Goal: Information Seeking & Learning: Understand process/instructions

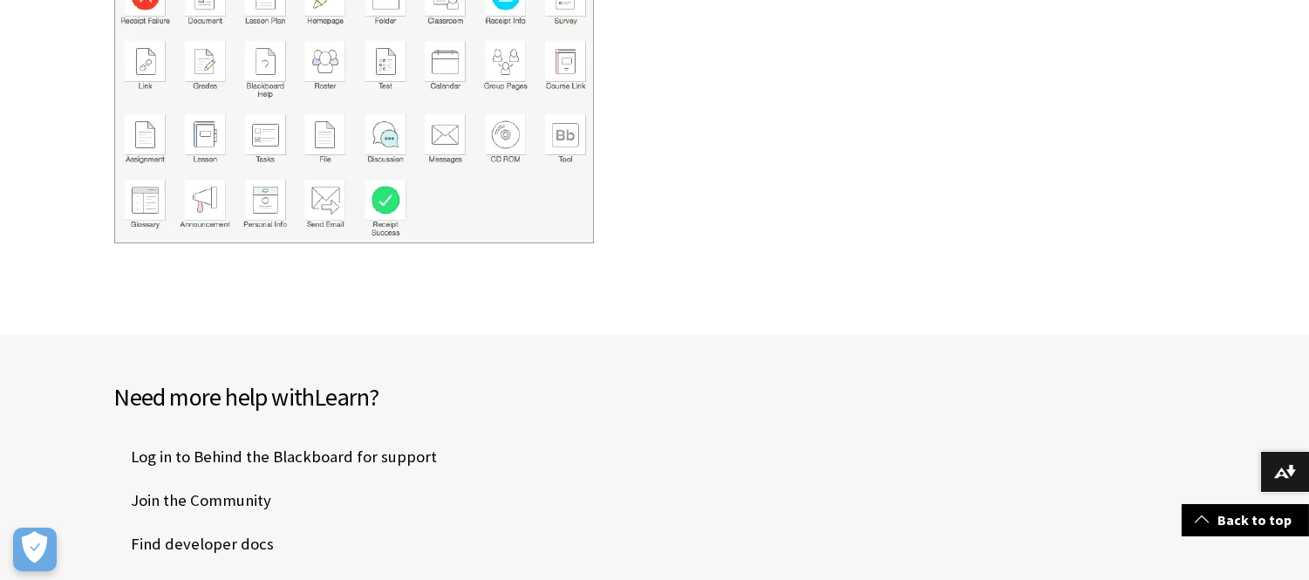
scroll to position [649, 0]
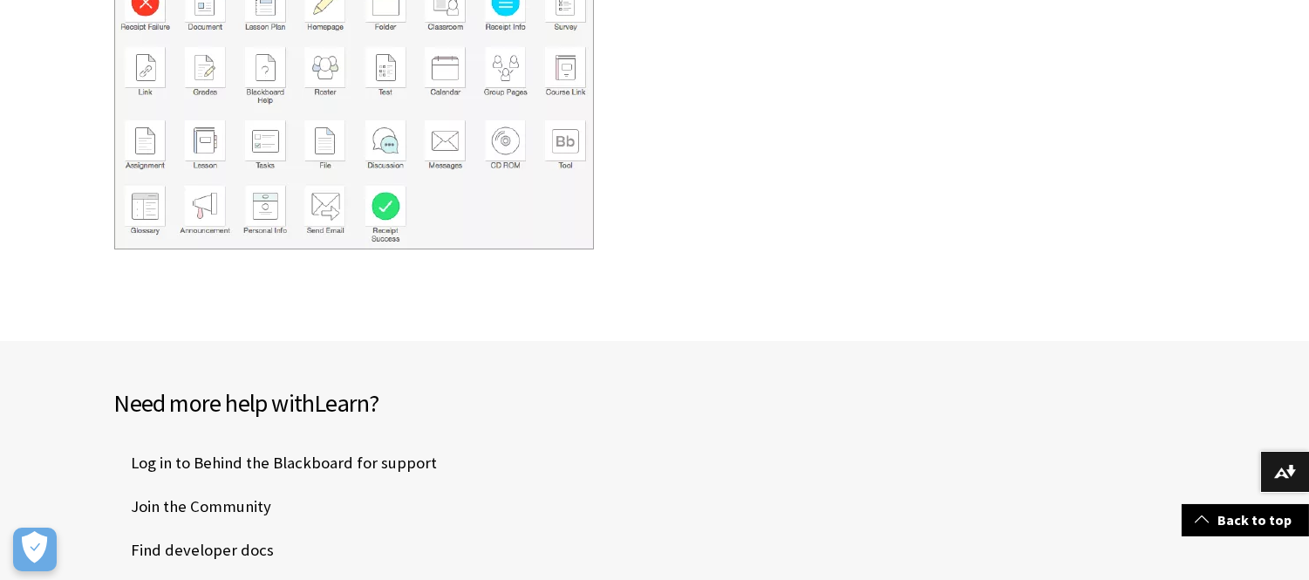
click at [467, 122] on img at bounding box center [354, 112] width 480 height 276
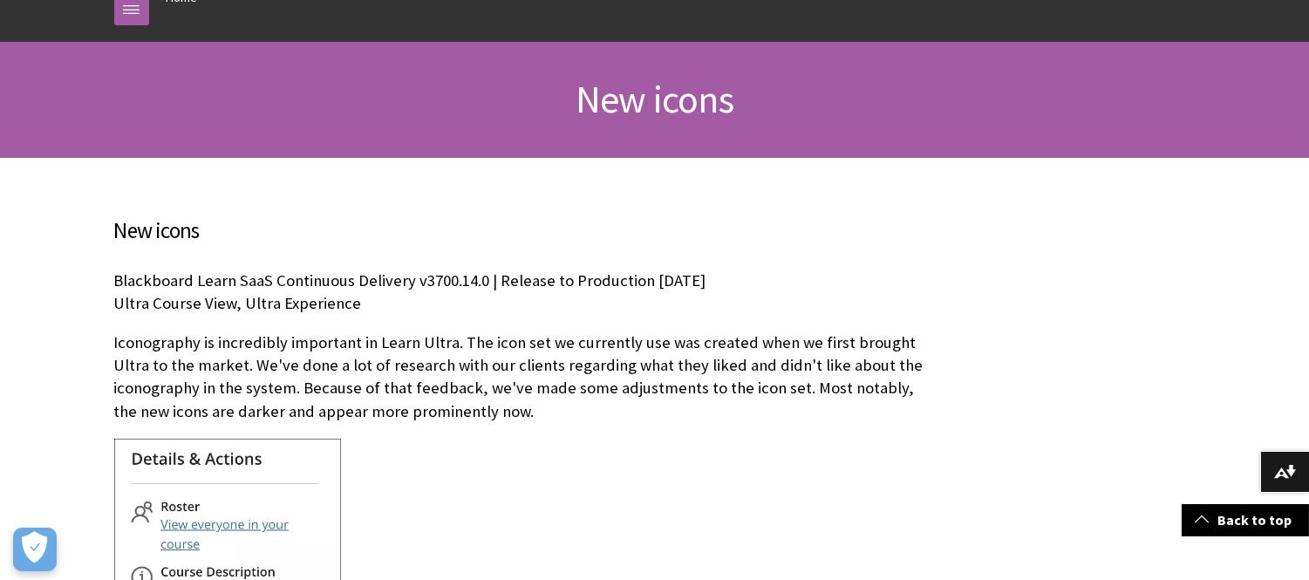
scroll to position [91, 0]
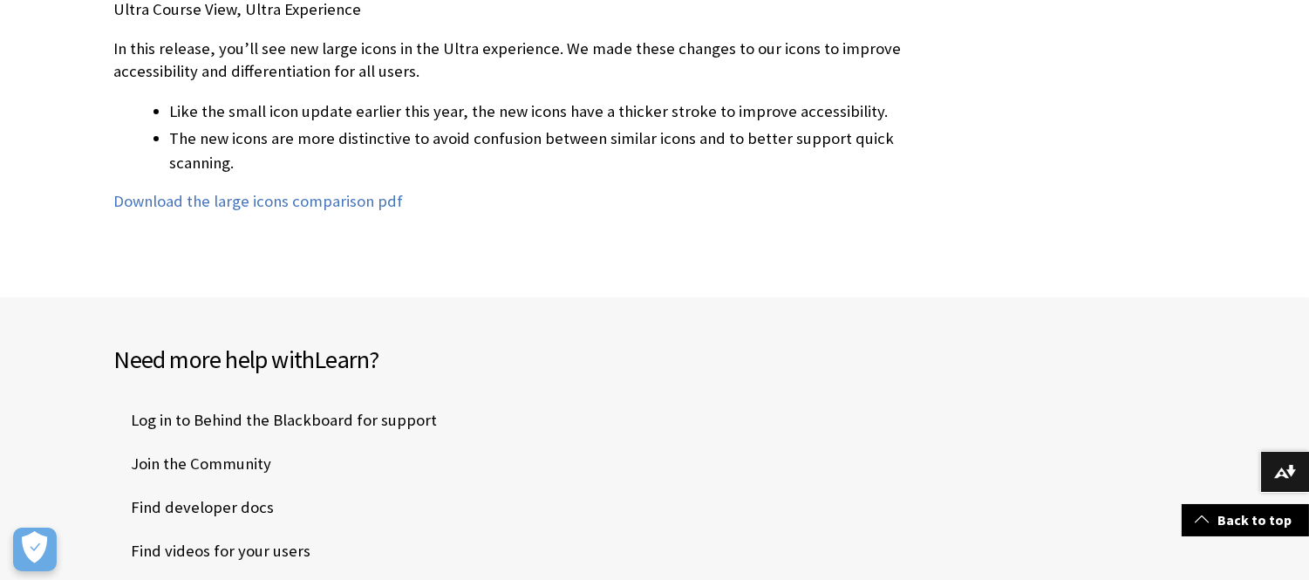
scroll to position [477, 0]
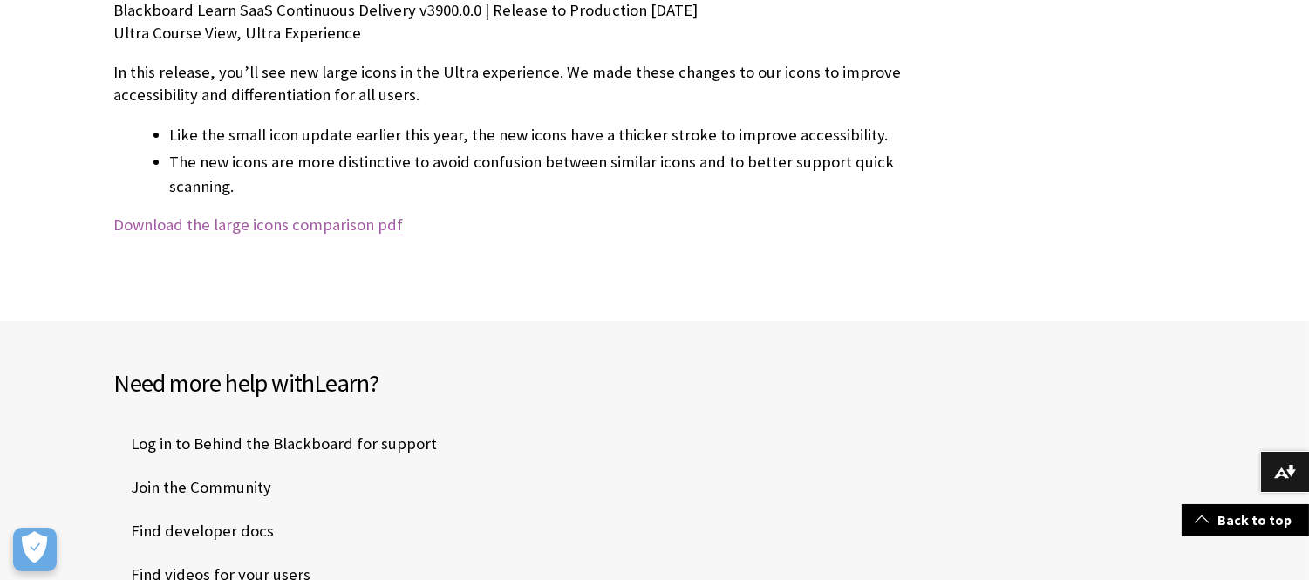
drag, startPoint x: 336, startPoint y: 224, endPoint x: 352, endPoint y: 225, distance: 16.6
click at [338, 224] on link "Download the large icons comparison pdf" at bounding box center [259, 225] width 290 height 21
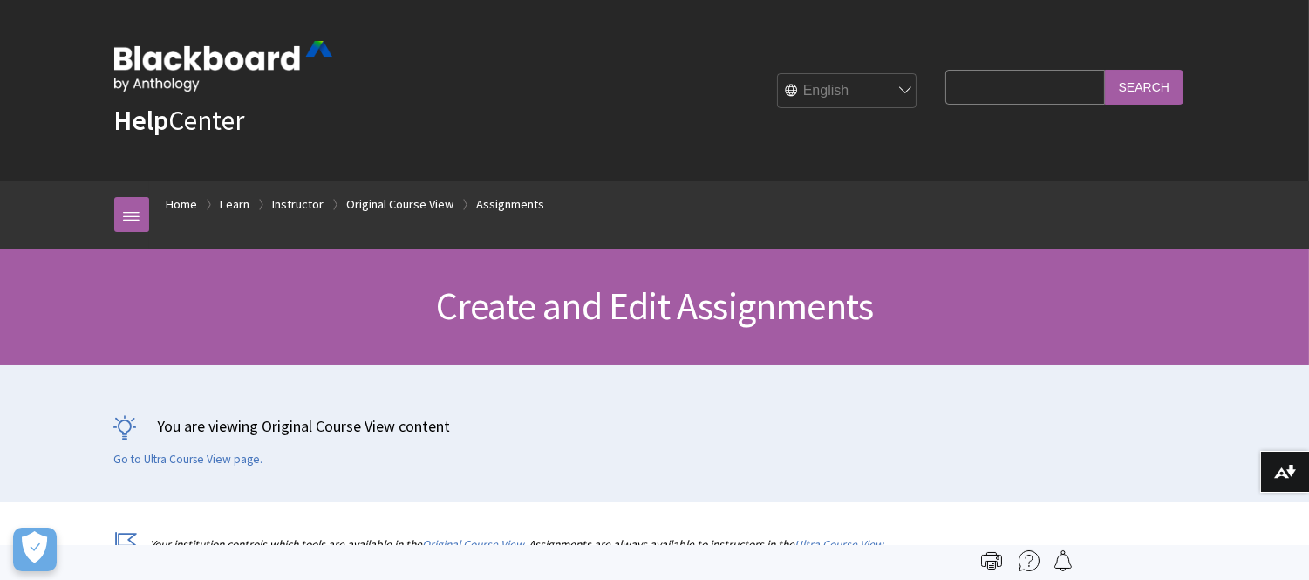
scroll to position [2301, 0]
click at [197, 459] on link "Go to Ultra Course View page." at bounding box center [188, 460] width 149 height 16
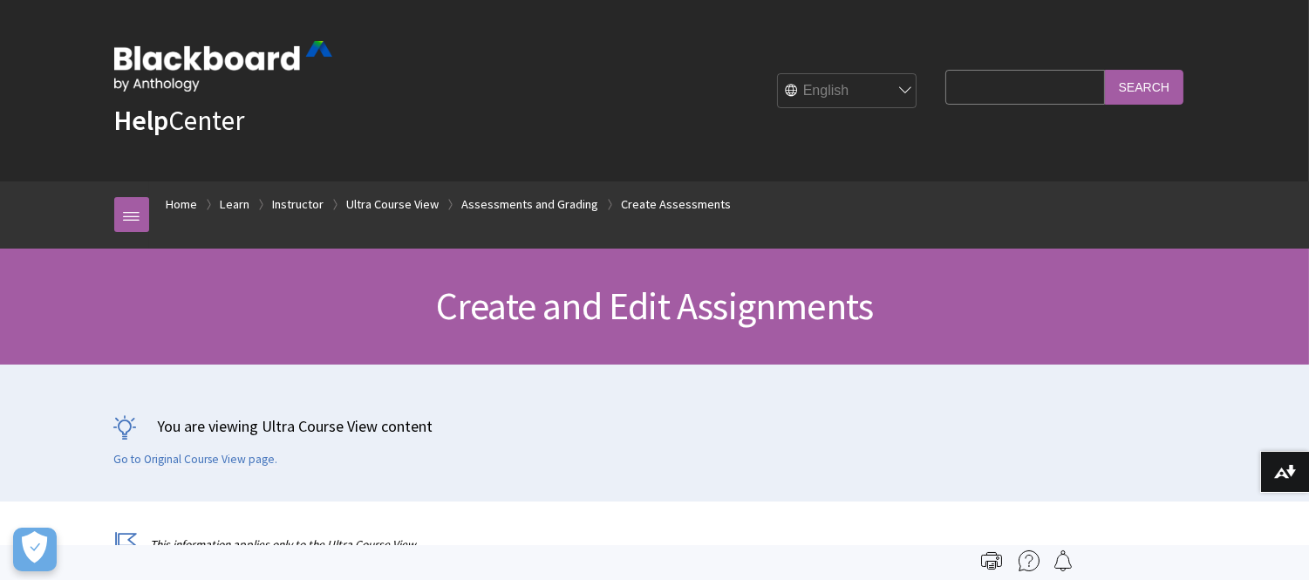
scroll to position [2808, 0]
click at [204, 460] on link "Go to Original Course View page." at bounding box center [196, 460] width 164 height 16
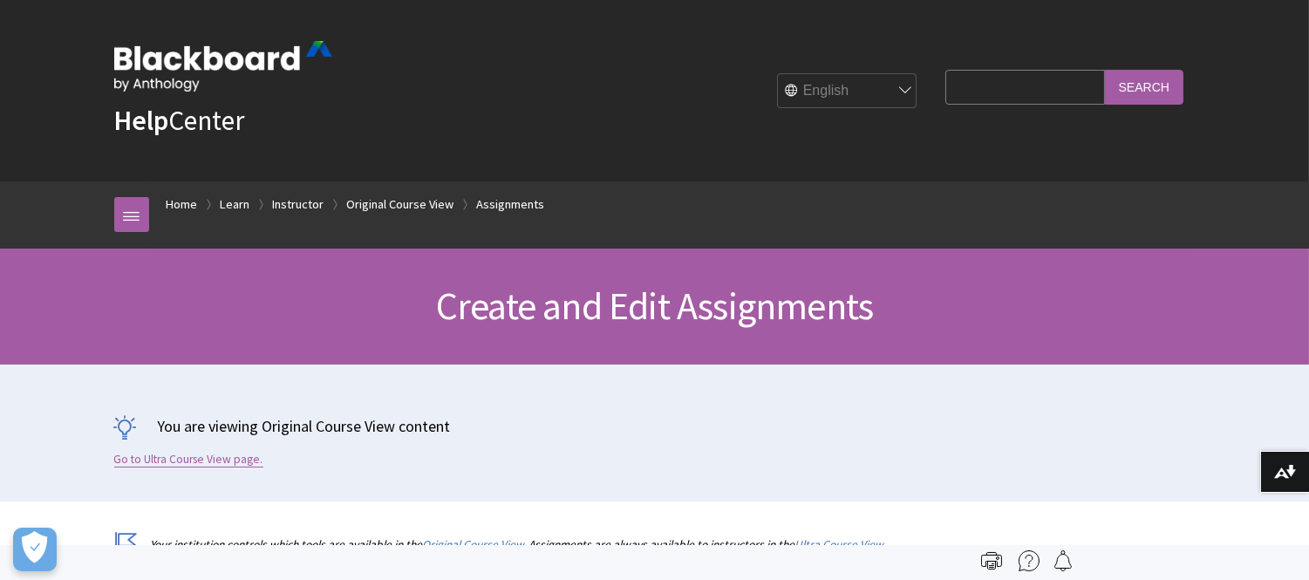
click at [198, 456] on link "Go to Ultra Course View page." at bounding box center [188, 460] width 149 height 16
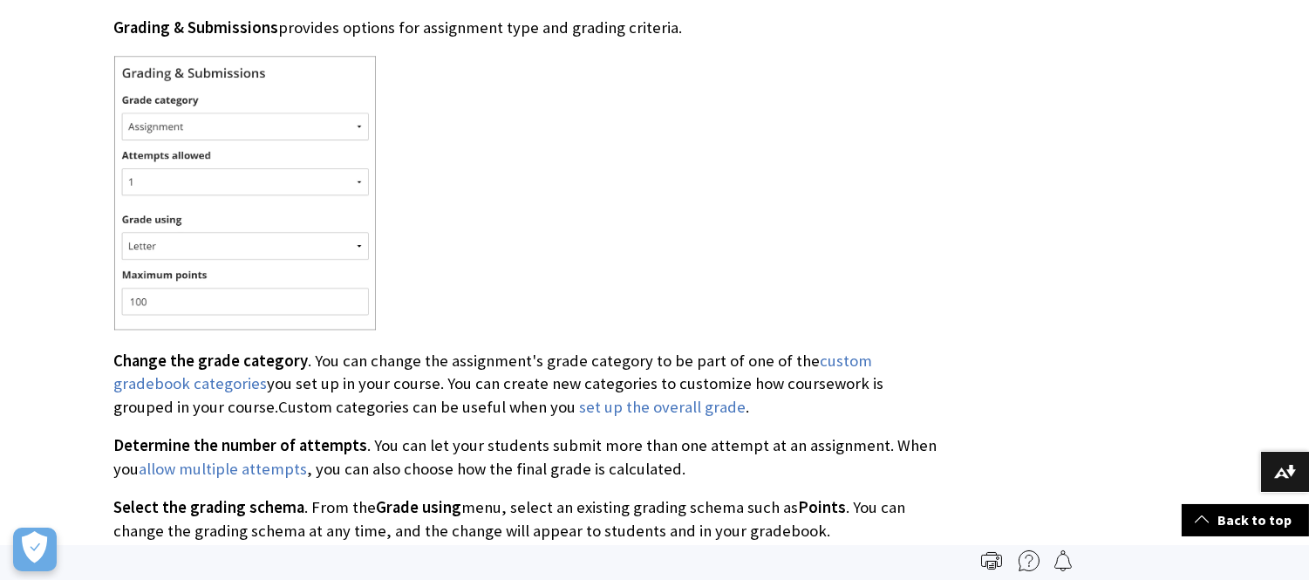
scroll to position [7126, 0]
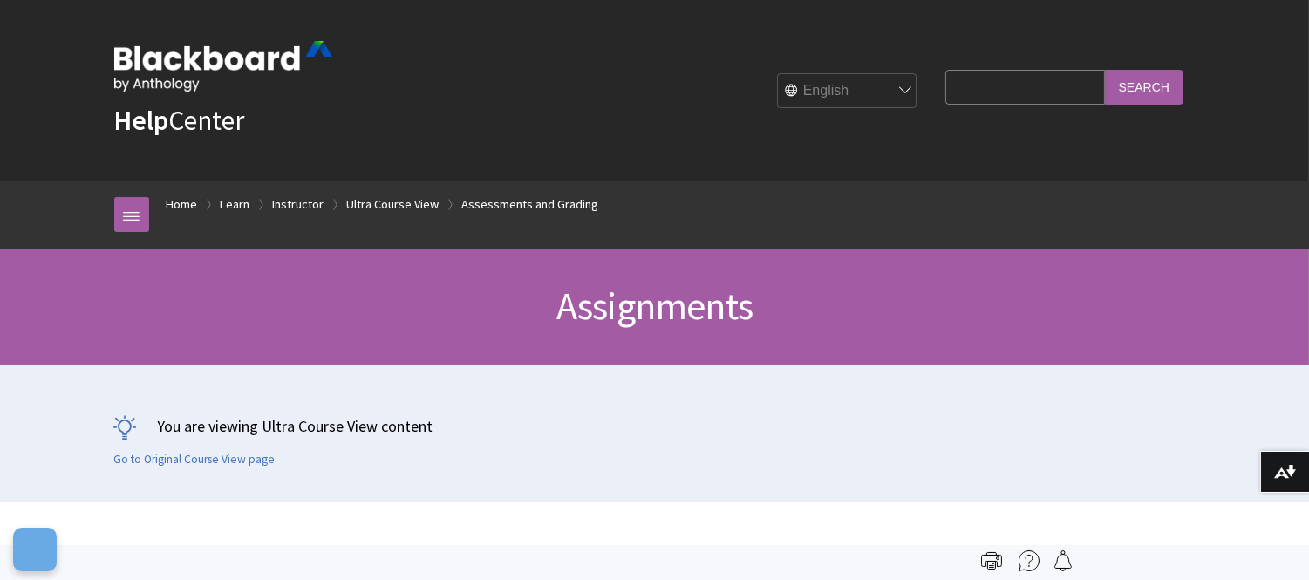
scroll to position [2732, 0]
drag, startPoint x: 1302, startPoint y: 72, endPoint x: 1322, endPoint y: 176, distance: 105.7
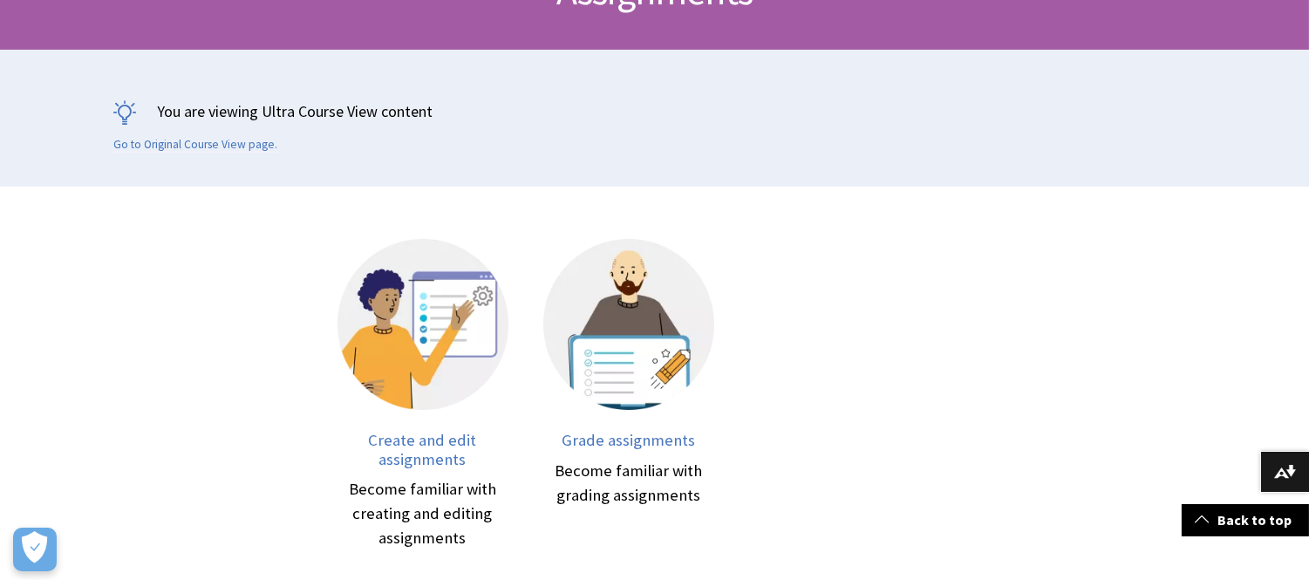
scroll to position [399, 0]
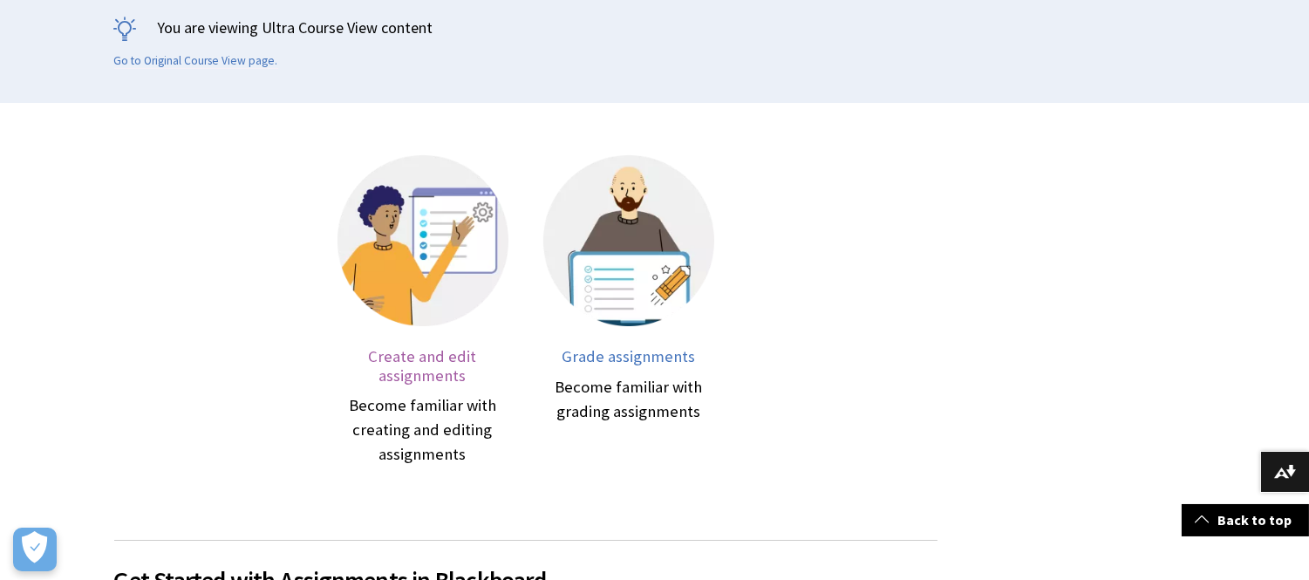
click at [422, 369] on span "Create and edit assignments" at bounding box center [423, 365] width 108 height 39
click at [426, 358] on span "Create and edit assignments" at bounding box center [423, 365] width 108 height 39
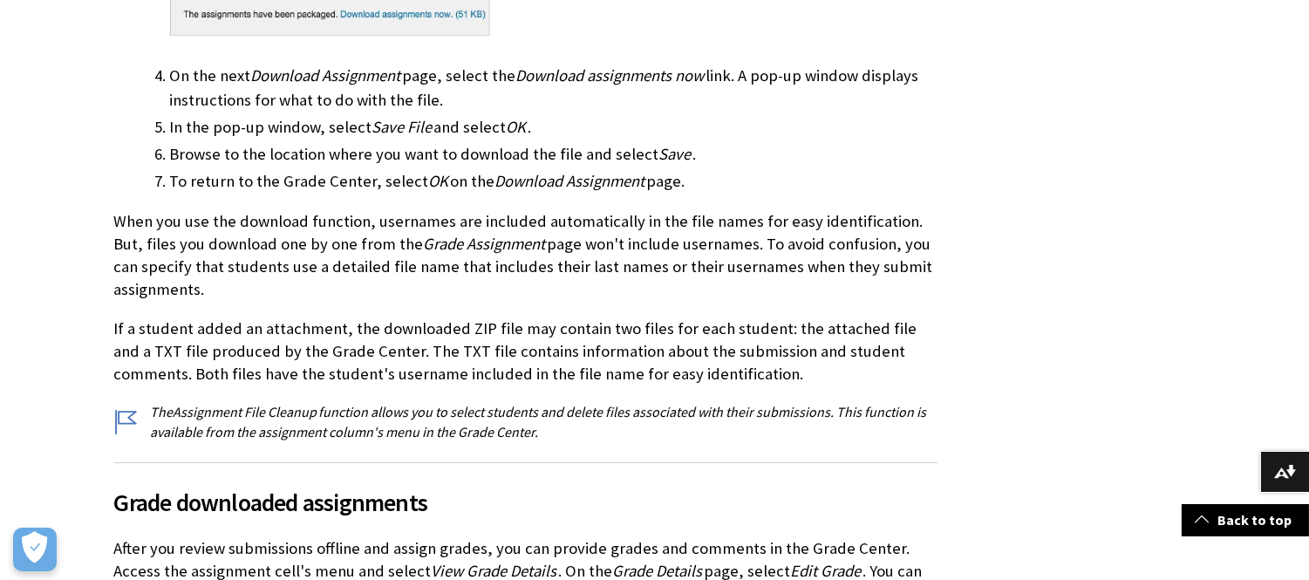
scroll to position [1050, 0]
